Goal: Check status

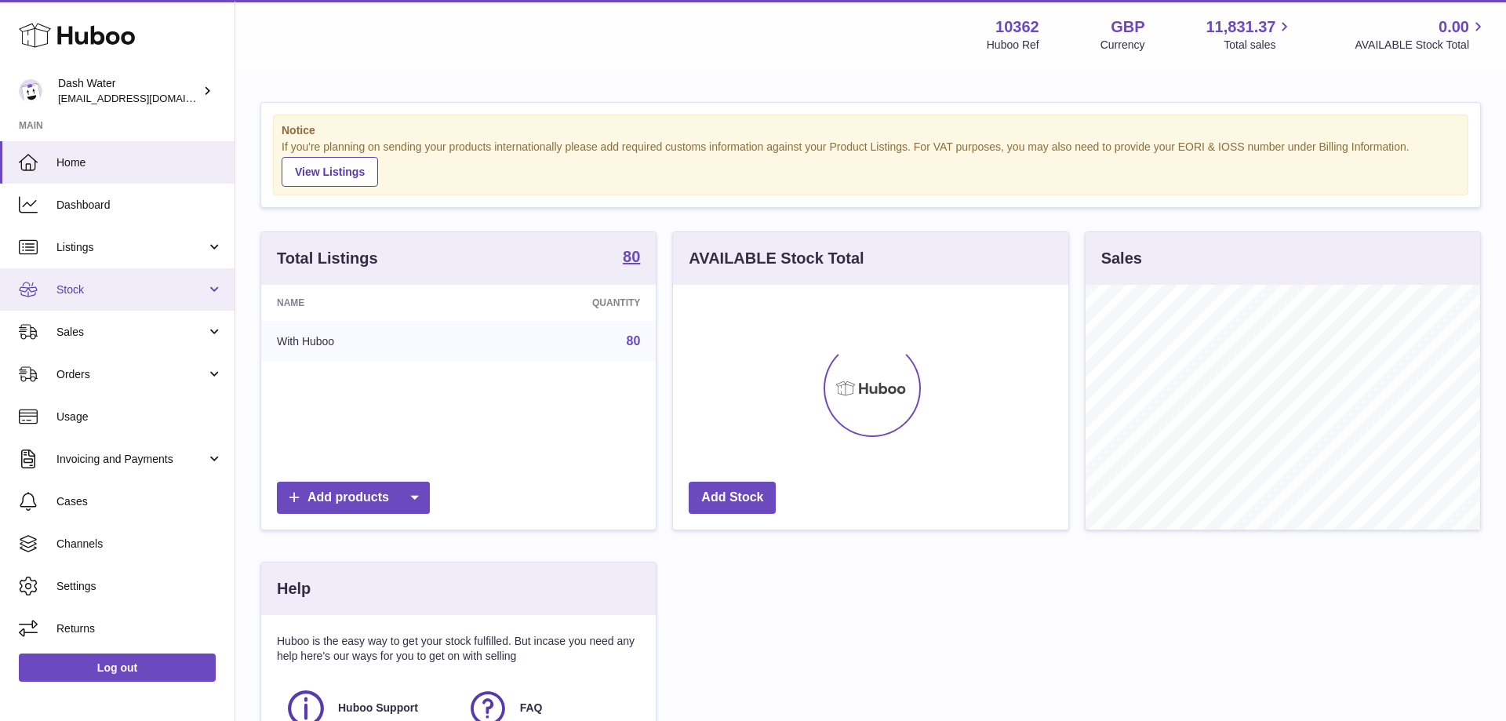
scroll to position [245, 395]
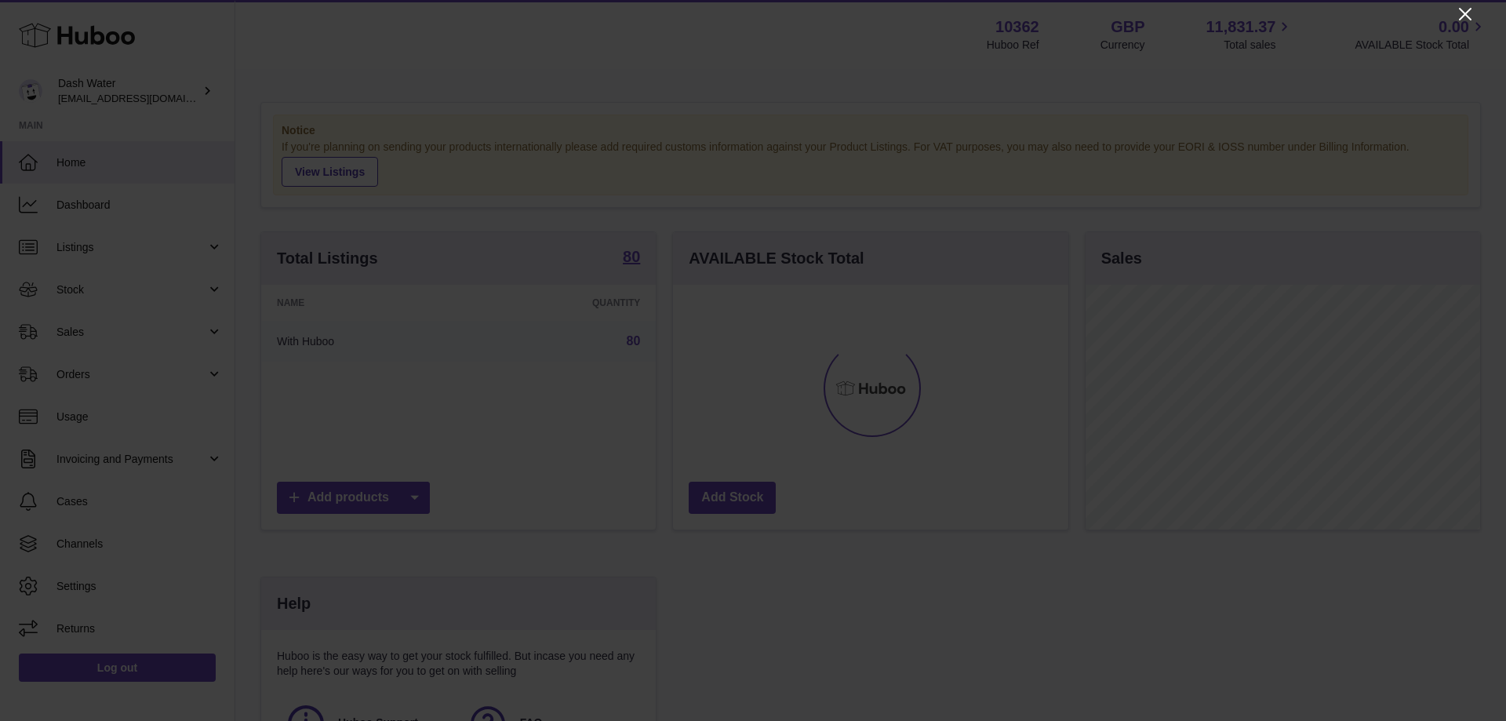
click at [1465, 11] on icon "Close" at bounding box center [1465, 14] width 19 height 19
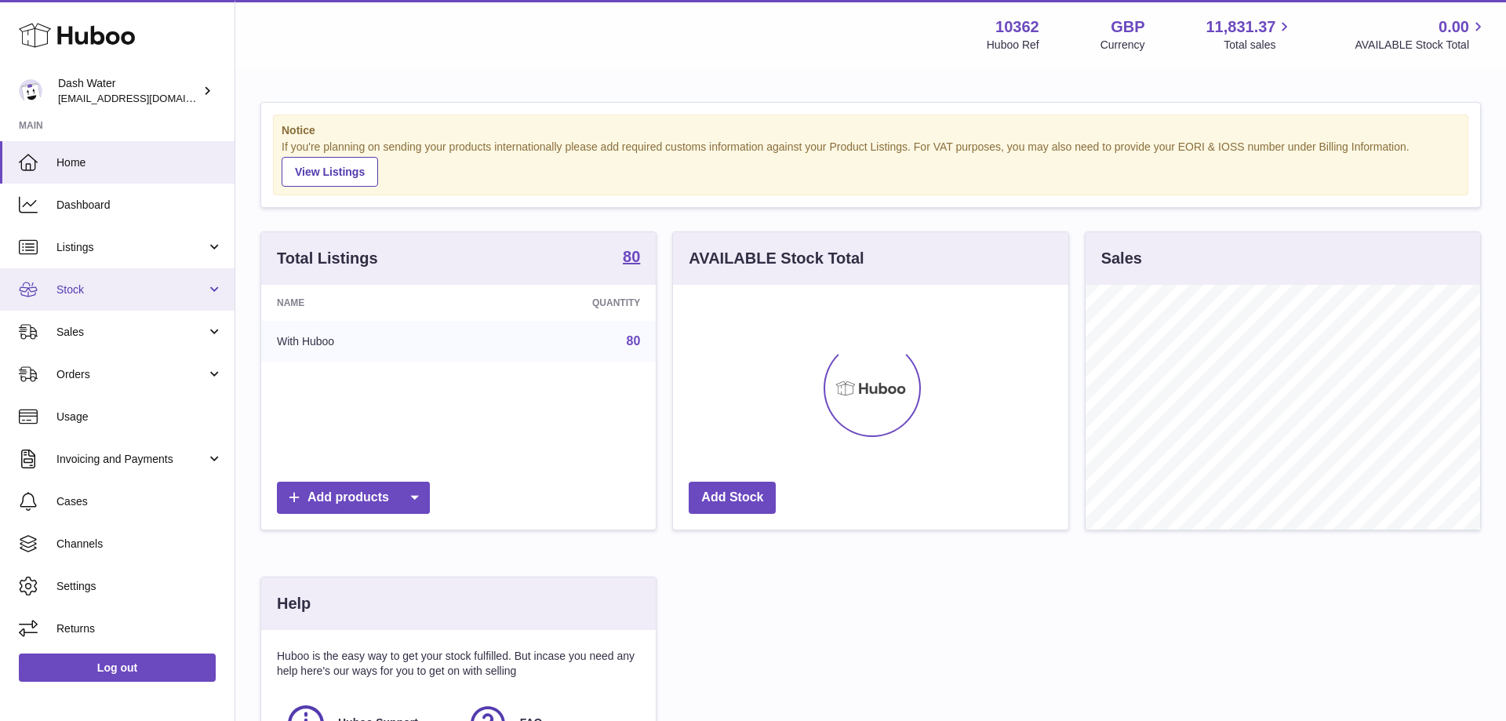
click at [105, 289] on span "Stock" at bounding box center [131, 289] width 150 height 15
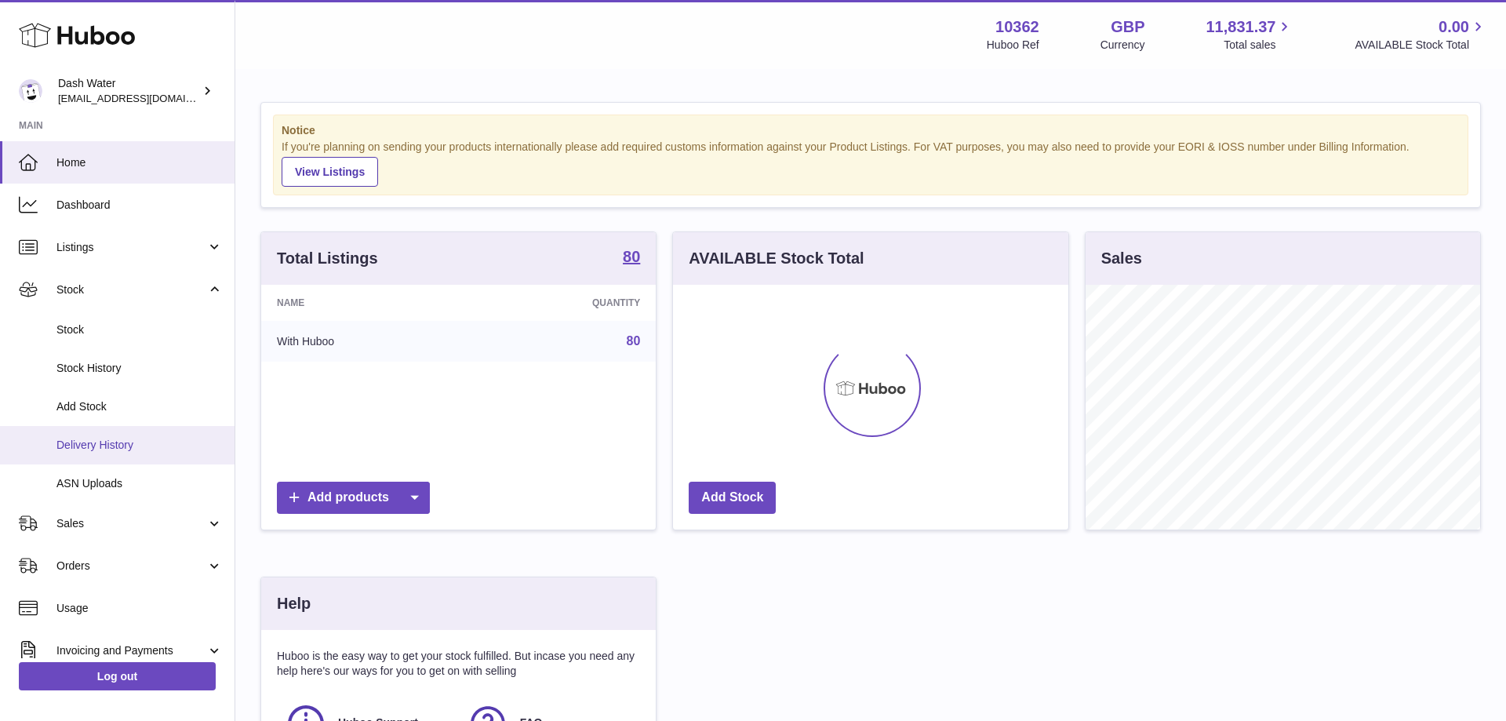
click at [128, 449] on span "Delivery History" at bounding box center [139, 445] width 166 height 15
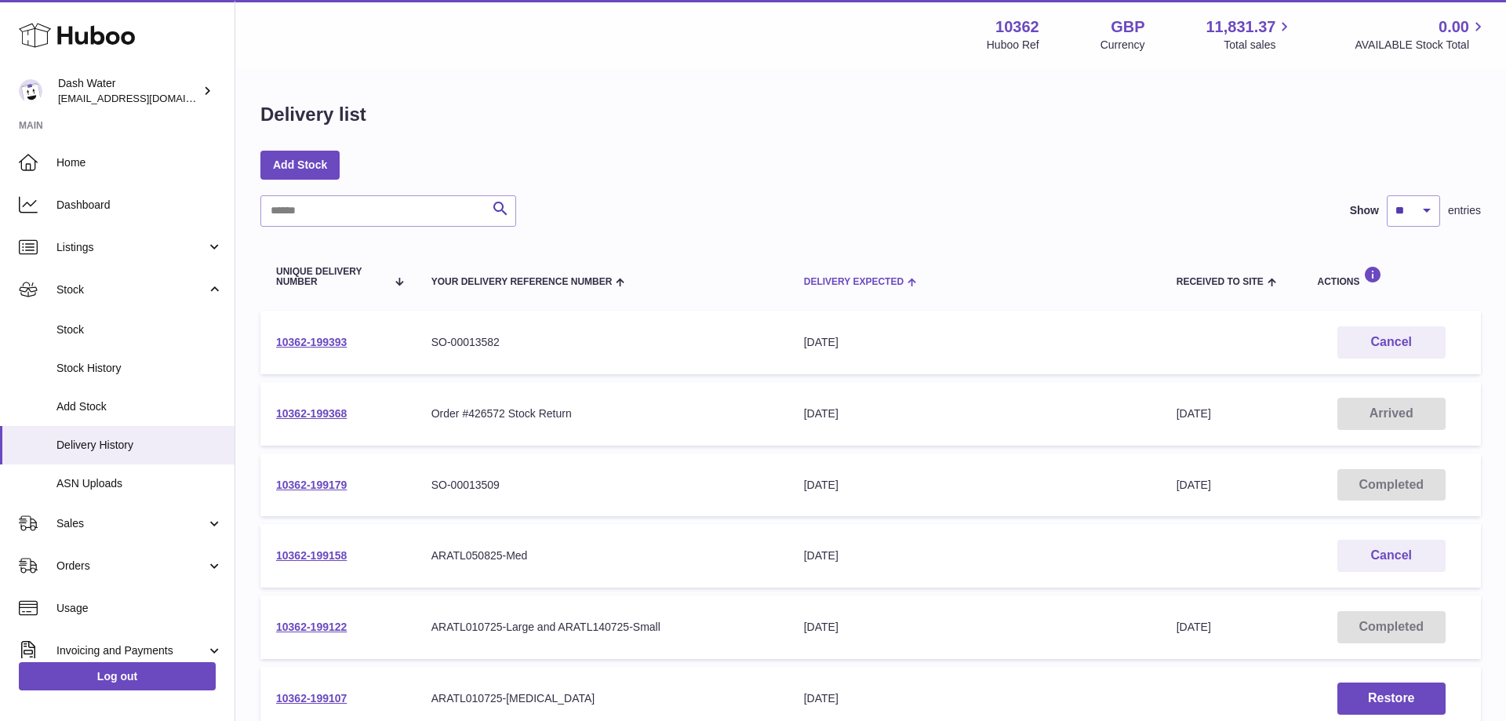
click at [821, 281] on span "Delivery Expected" at bounding box center [854, 282] width 100 height 10
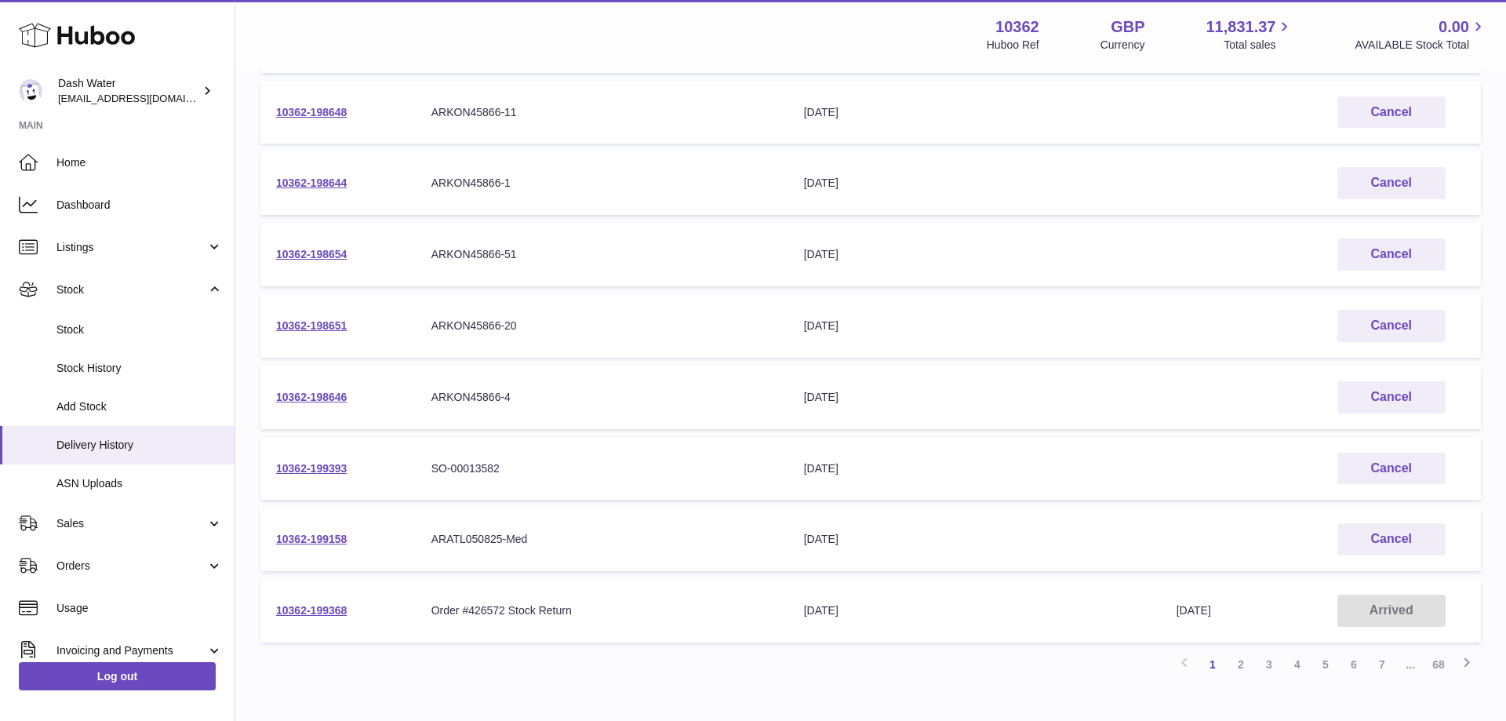
scroll to position [400, 0]
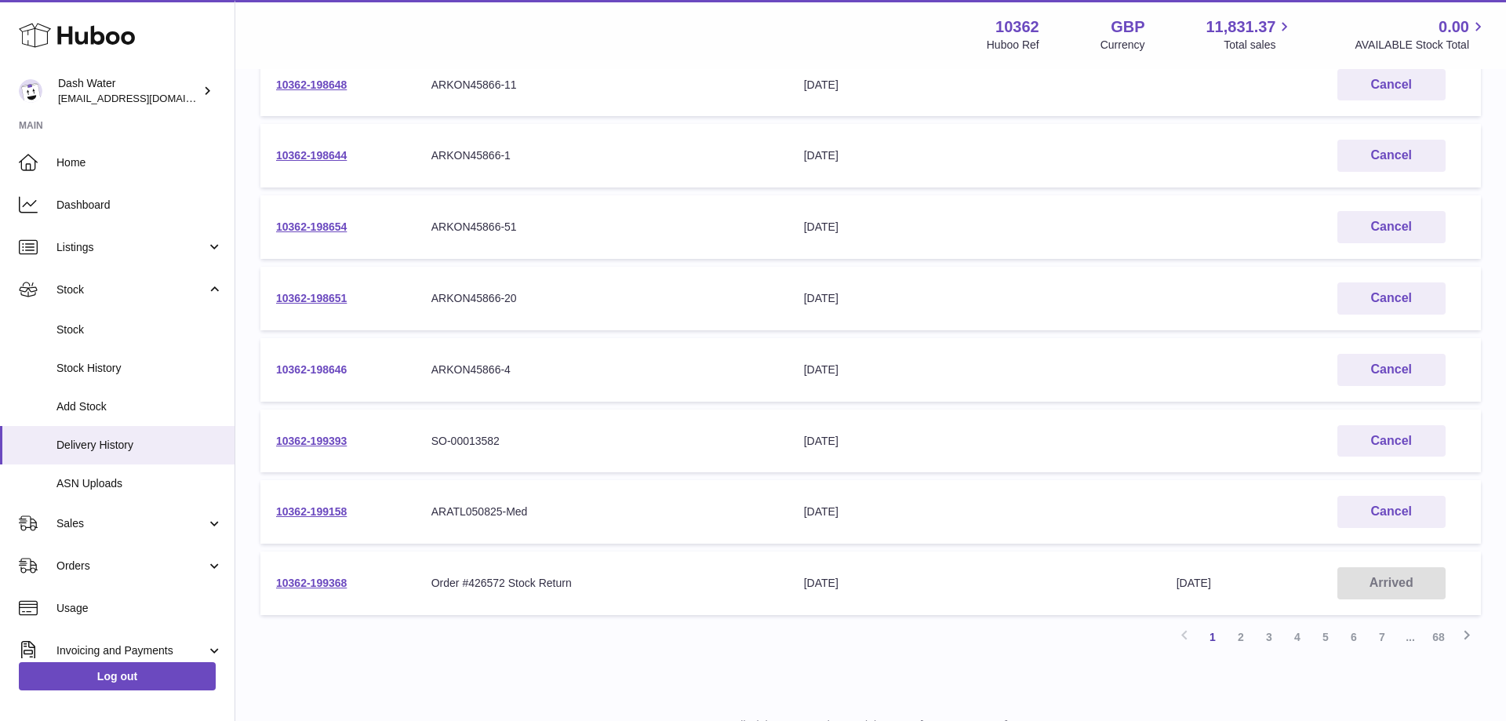
click at [333, 364] on link "10362-198646" at bounding box center [311, 369] width 71 height 13
